Goal: Task Accomplishment & Management: Manage account settings

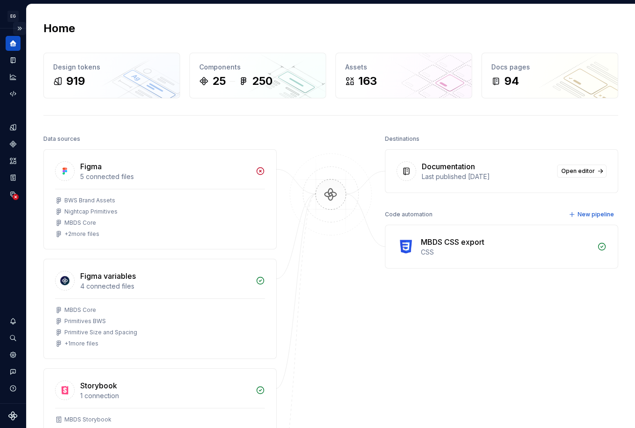
click at [22, 28] on button "Expand sidebar" at bounding box center [19, 28] width 13 height 13
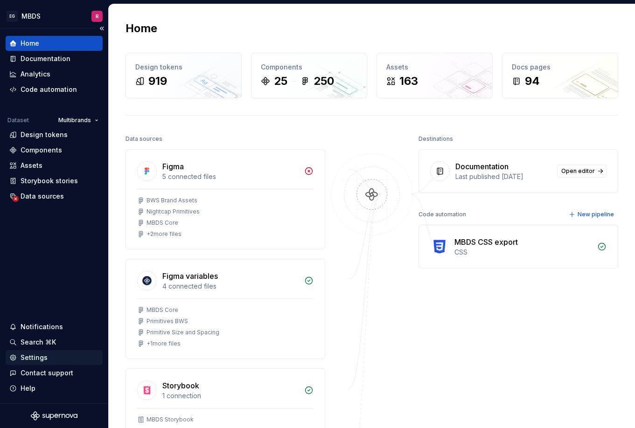
click at [40, 358] on div "Settings" at bounding box center [34, 357] width 27 height 9
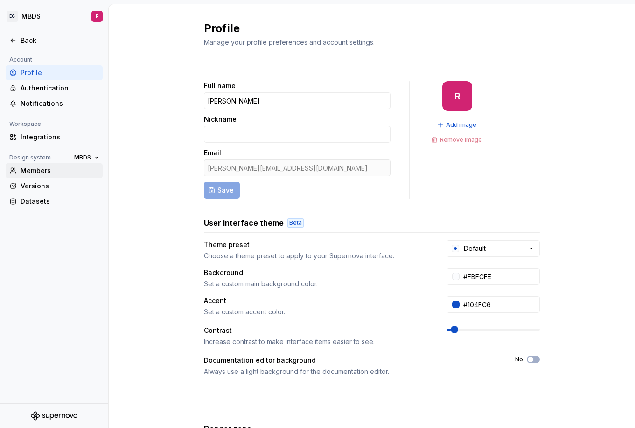
click at [38, 171] on div "Members" at bounding box center [60, 170] width 78 height 9
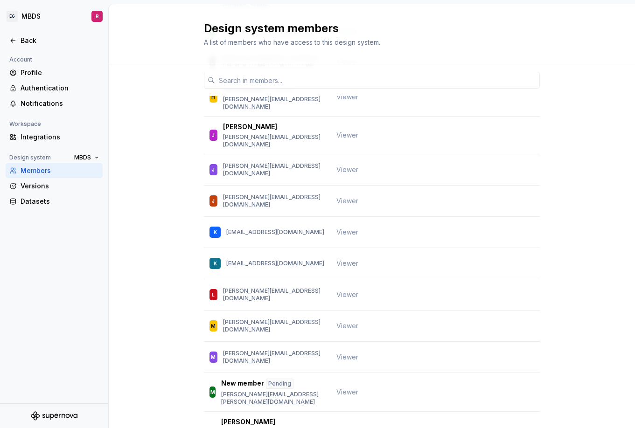
scroll to position [457, 0]
click at [255, 81] on input "text" at bounding box center [377, 80] width 324 height 17
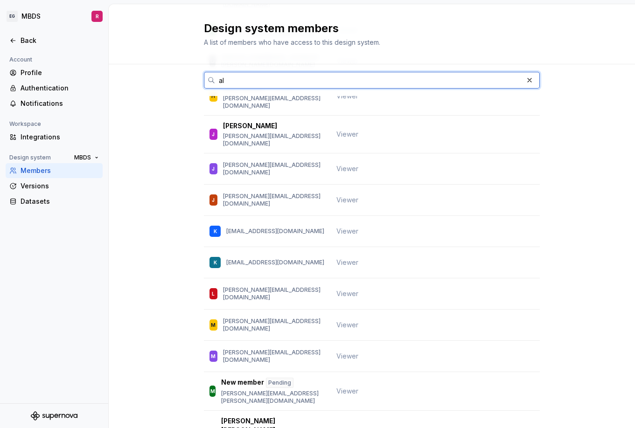
scroll to position [0, 0]
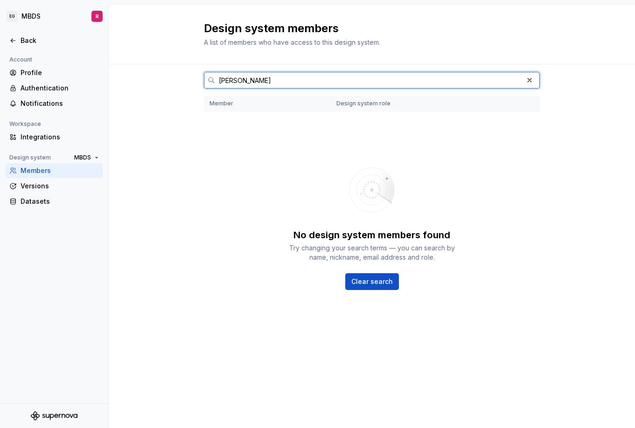
type input "[PERSON_NAME]"
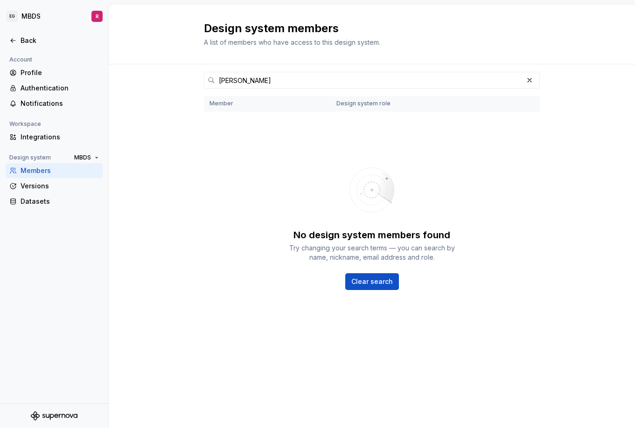
click at [173, 149] on div "[PERSON_NAME] Member Design system role No design system members found Try chan…" at bounding box center [372, 217] width 526 height 306
click at [528, 83] on button "button" at bounding box center [529, 80] width 13 height 13
